Goal: Task Accomplishment & Management: Manage account settings

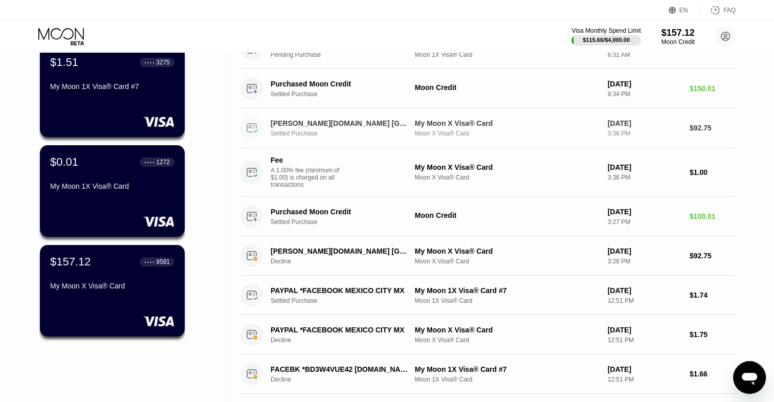
scroll to position [86, 0]
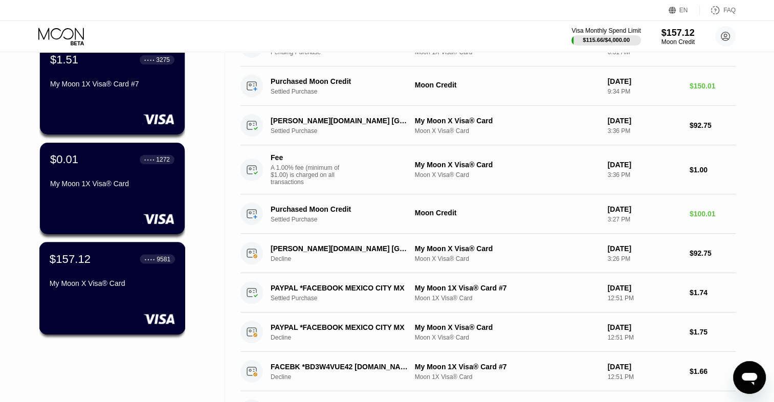
click at [113, 287] on div "My Moon X Visa® Card" at bounding box center [112, 283] width 125 height 8
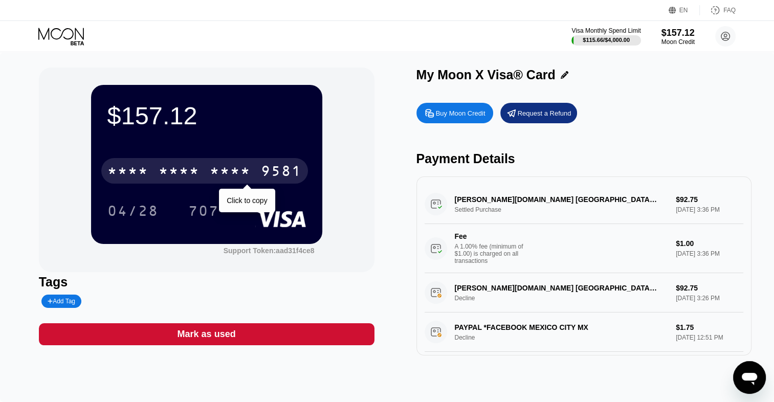
click at [237, 179] on div "* * * *" at bounding box center [230, 172] width 41 height 16
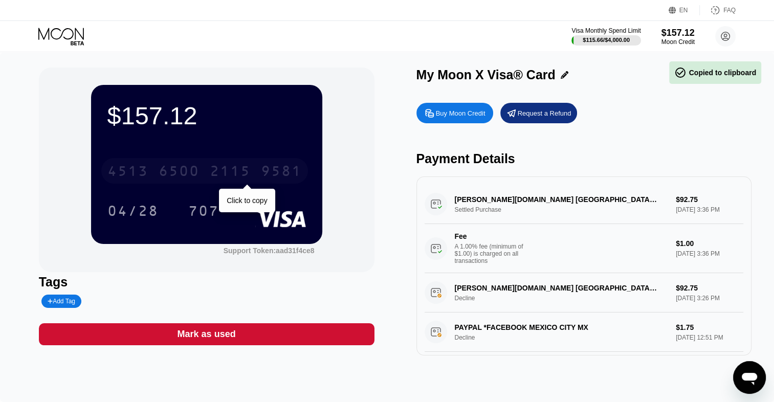
click at [237, 179] on div "2115" at bounding box center [230, 172] width 41 height 16
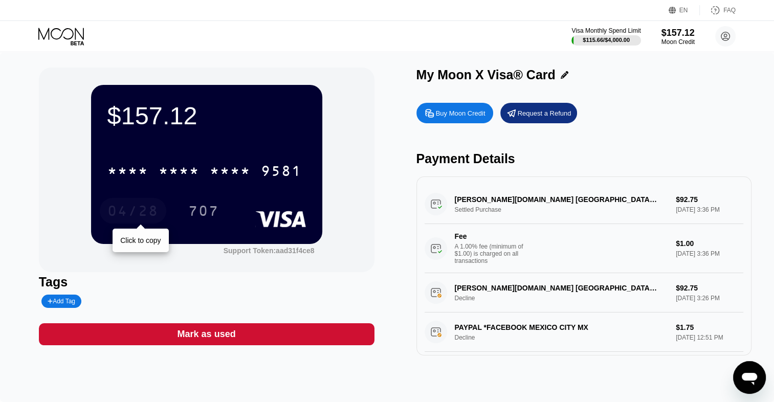
click at [140, 214] on div "04/28" at bounding box center [132, 212] width 51 height 16
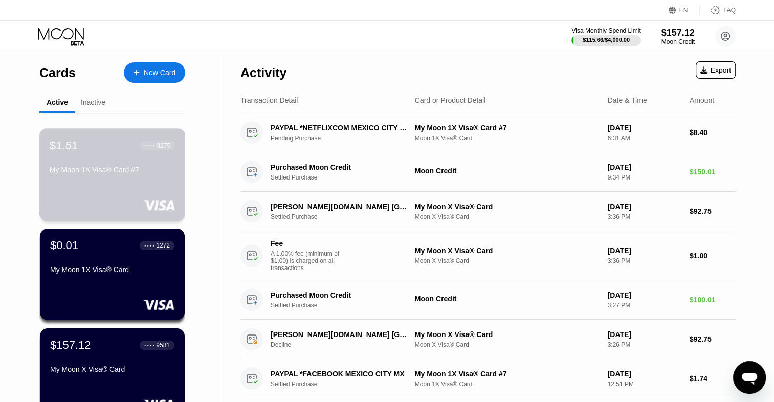
click at [59, 158] on div "$1.51 ● ● ● ● 3275 My Moon 1X Visa® Card #7" at bounding box center [112, 158] width 125 height 39
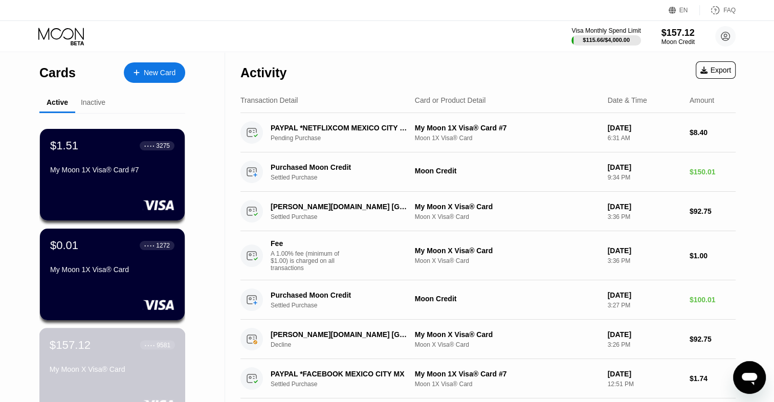
click at [109, 377] on div "My Moon X Visa® Card" at bounding box center [112, 371] width 125 height 12
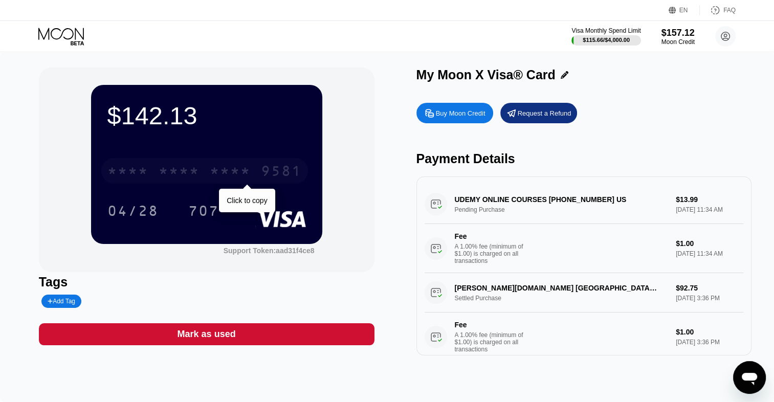
click at [229, 174] on div "* * * *" at bounding box center [230, 172] width 41 height 16
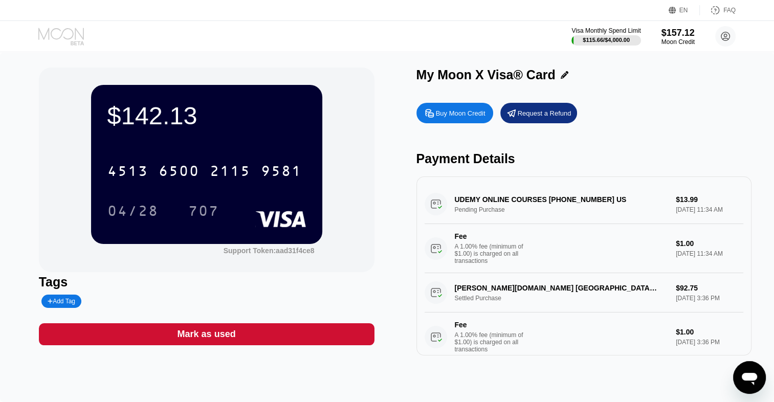
click at [61, 43] on icon at bounding box center [62, 37] width 48 height 18
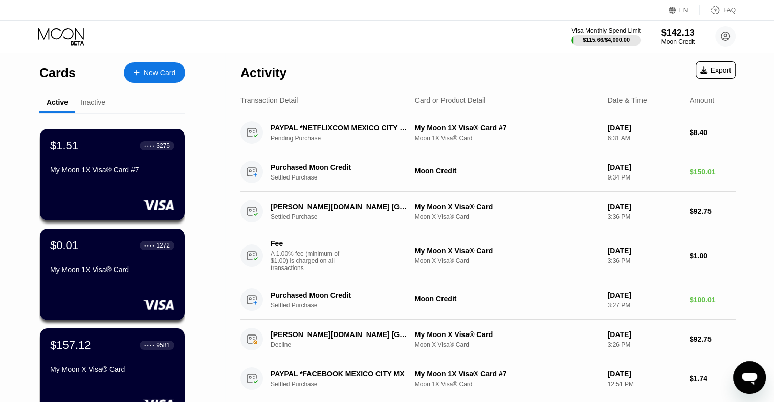
scroll to position [448, 0]
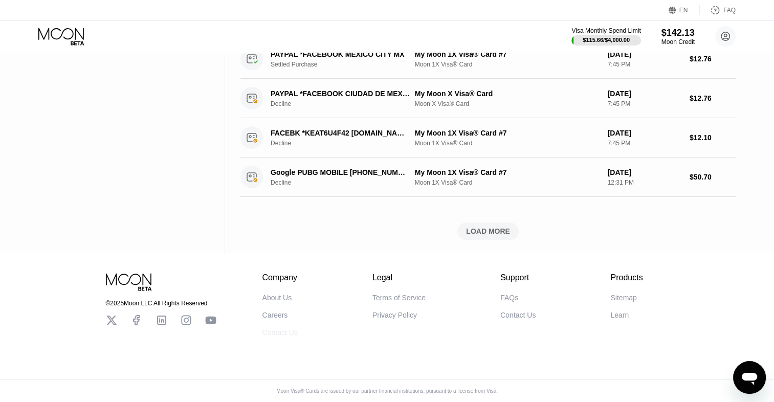
click at [276, 332] on div "Contact Us" at bounding box center [279, 332] width 35 height 8
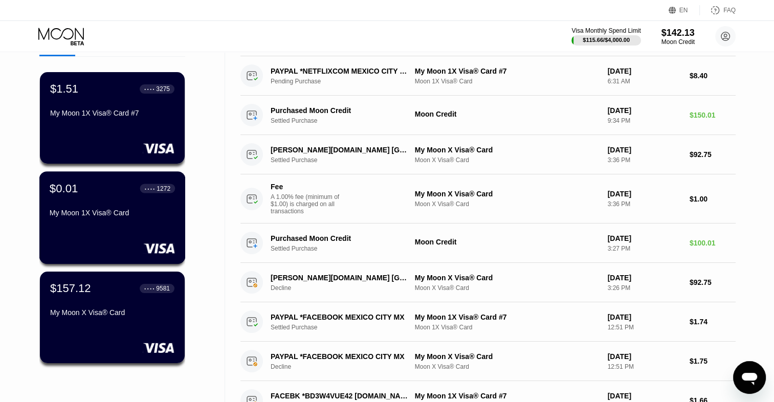
scroll to position [59, 0]
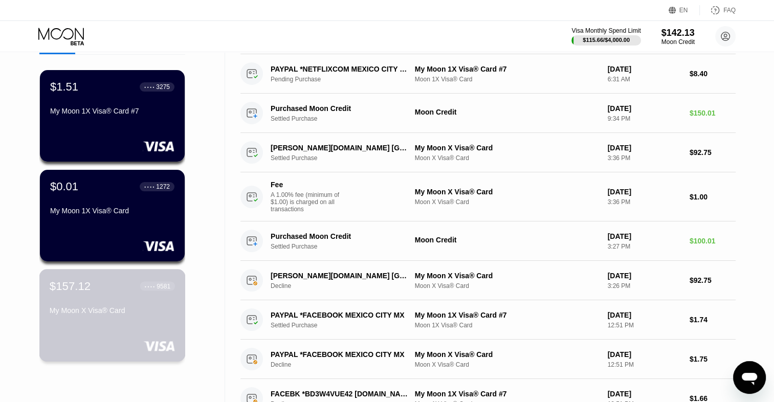
click at [105, 306] on div "$157.12 ● ● ● ● 9581 My Moon X Visa® Card" at bounding box center [112, 298] width 125 height 39
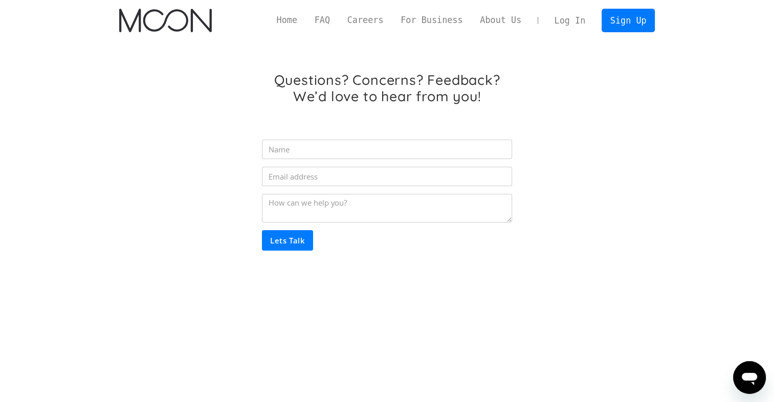
click at [749, 362] on div "Berichtenvenster openen" at bounding box center [749, 377] width 31 height 31
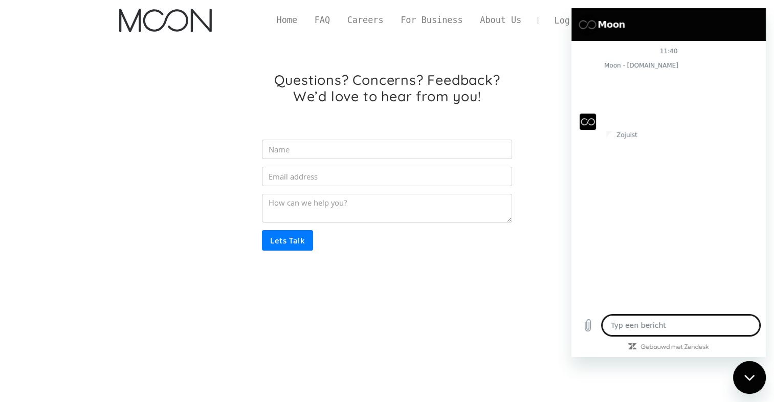
click at [695, 324] on textarea at bounding box center [681, 325] width 158 height 20
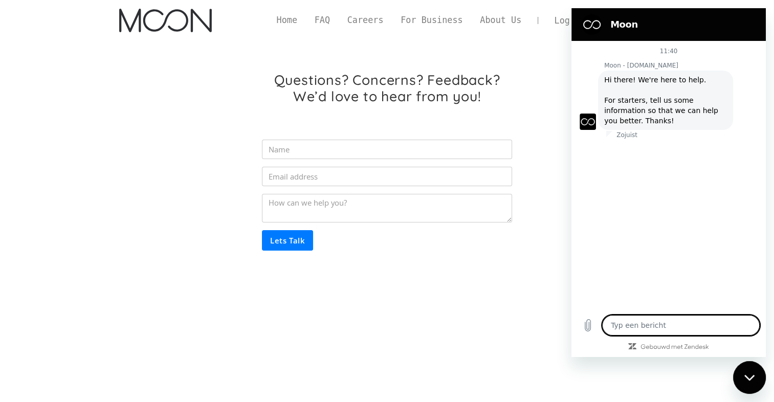
type textarea "x"
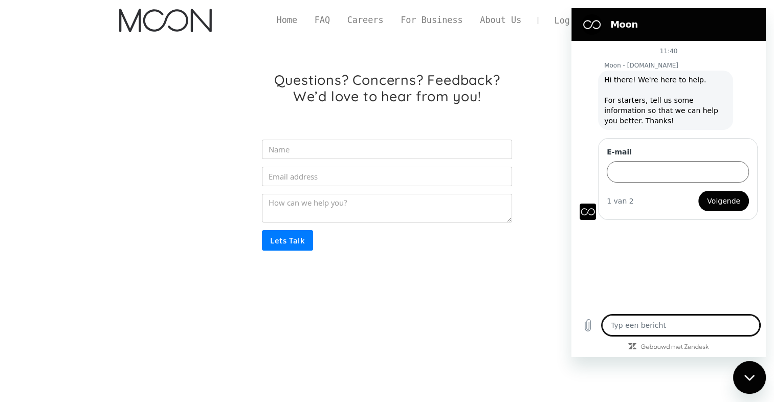
click at [695, 324] on textarea at bounding box center [681, 325] width 158 height 20
type textarea "H"
type textarea "x"
type textarea "HE"
type textarea "x"
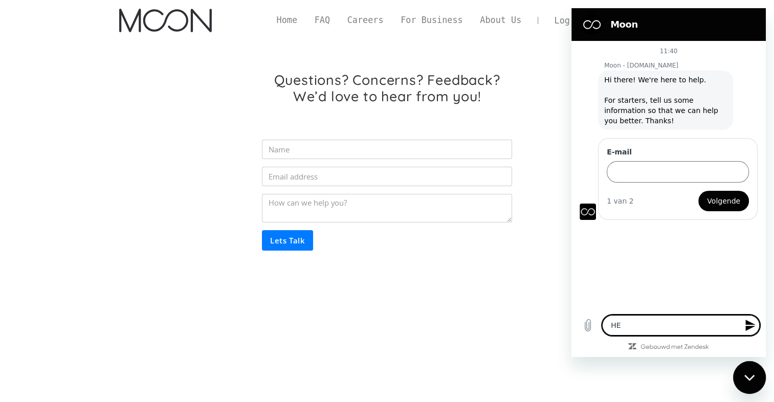
type textarea "HEL"
type textarea "x"
type textarea "HELP"
type textarea "x"
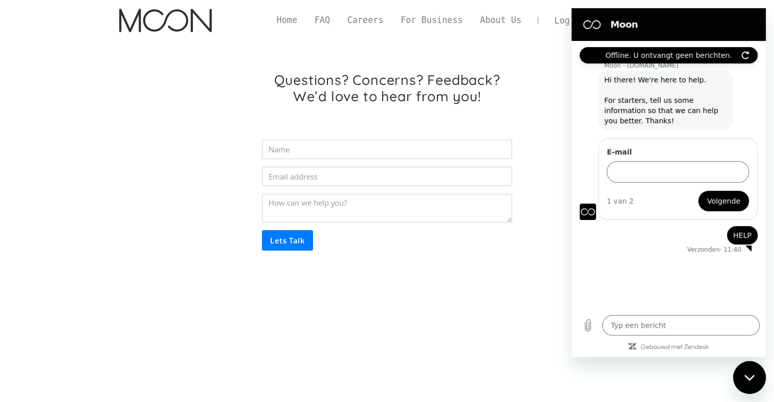
type textarea "x"
